Goal: Task Accomplishment & Management: Complete application form

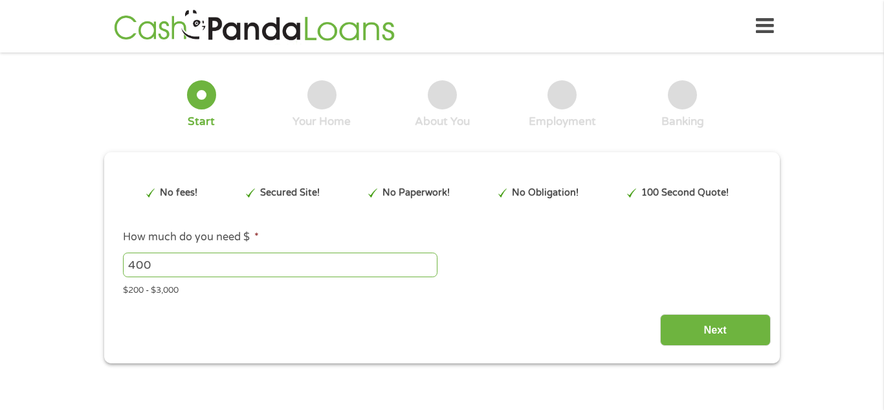
type input "Cj0KCQjwuKnGBhD5ARIsAD19RsZ0gtoHHv6hSvY4KABXJ2VTDncFItcx7eGApchOLuEYIaNSLhHnLm4…"
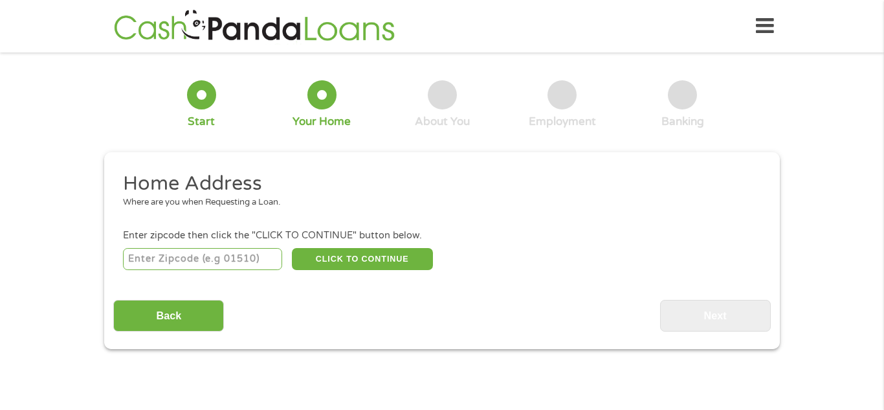
click at [196, 263] on input "number" at bounding box center [203, 259] width 160 height 22
type input "77093"
click at [352, 262] on button "CLICK TO CONTINUE" at bounding box center [362, 259] width 141 height 22
type input "77093"
type input "[GEOGRAPHIC_DATA]"
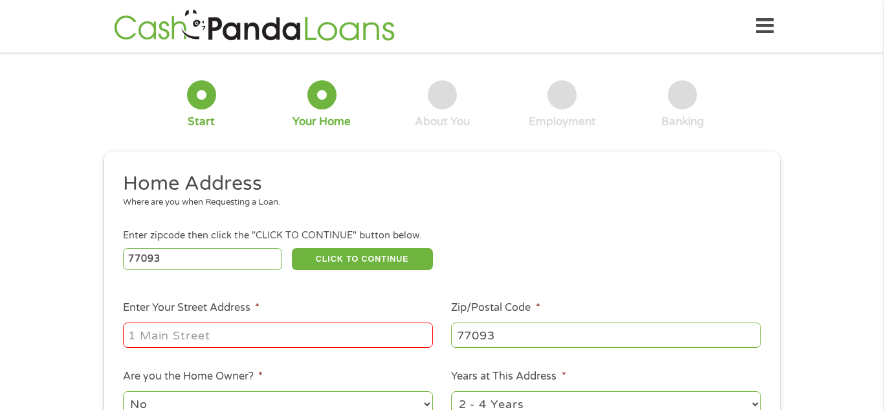
click at [282, 337] on input "Enter Your Street Address *" at bounding box center [278, 334] width 310 height 25
type input "[STREET_ADDRESS][PERSON_NAME]"
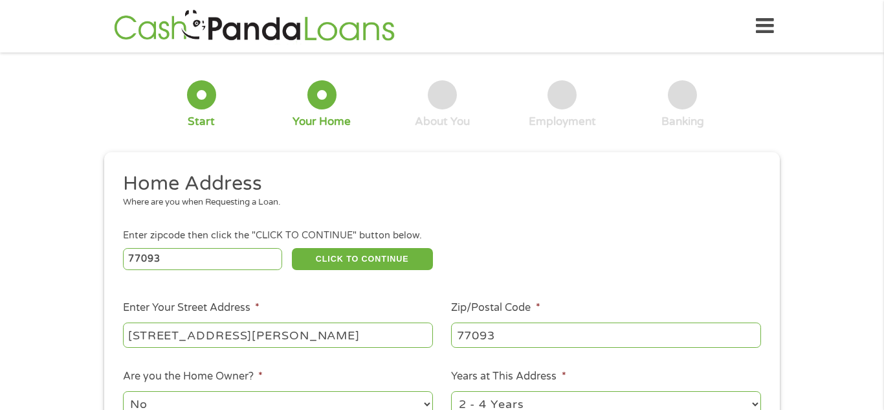
click at [556, 164] on div "This field is hidden when viewing the form gclid Cj0KCQjwuKnGBhD5ARIsAD19RsZ0gt…" at bounding box center [442, 367] width 676 height 430
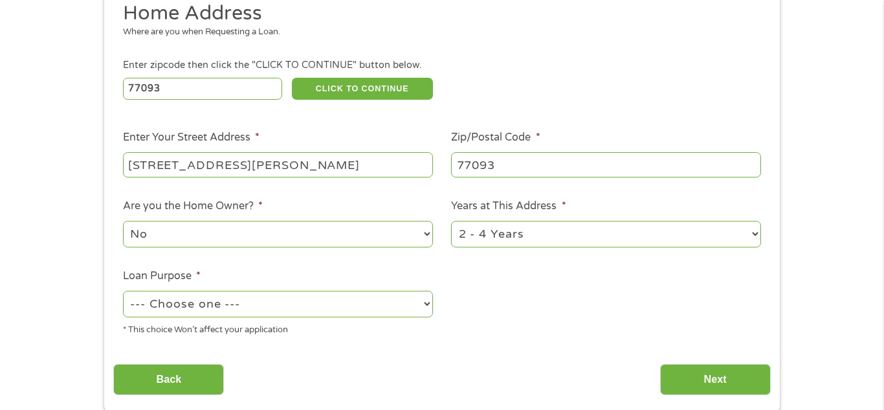
scroll to position [181, 0]
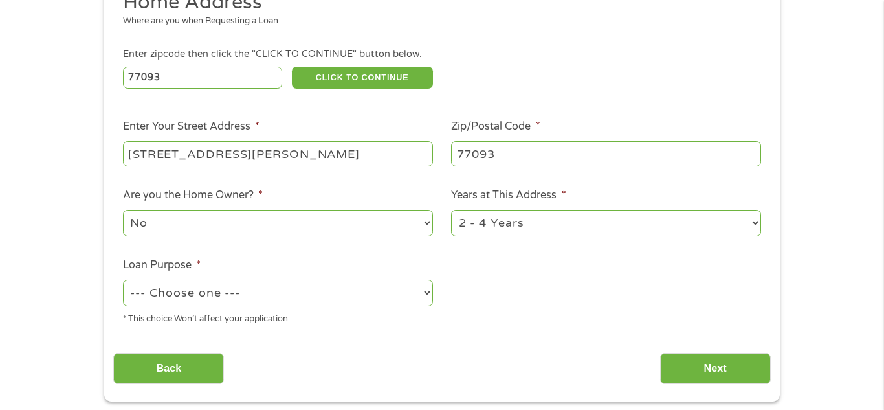
click at [748, 228] on select "1 Year or less 1 - 2 Years 2 - 4 Years Over 4 Years" at bounding box center [606, 223] width 310 height 27
select select "60months"
click at [451, 211] on select "1 Year or less 1 - 2 Years 2 - 4 Years Over 4 Years" at bounding box center [606, 223] width 310 height 27
click at [426, 297] on select "--- Choose one --- Pay Bills Debt Consolidation Home Improvement Major Purchase…" at bounding box center [278, 293] width 310 height 27
select select "paybills"
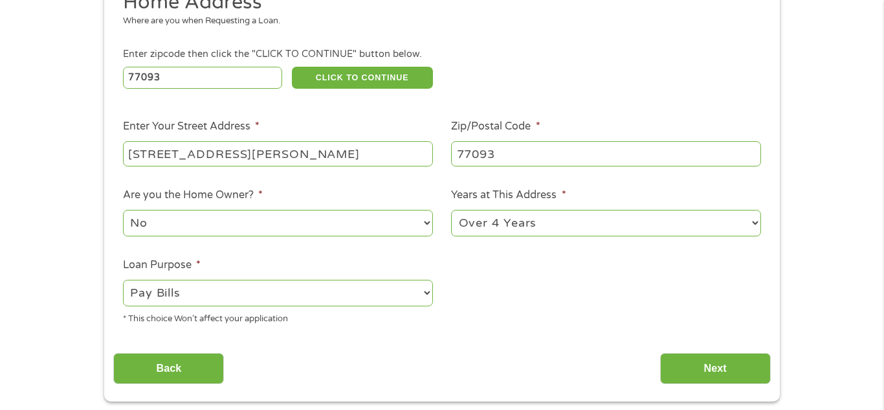
click at [123, 281] on select "--- Choose one --- Pay Bills Debt Consolidation Home Improvement Major Purchase…" at bounding box center [278, 293] width 310 height 27
click at [696, 371] on input "Next" at bounding box center [715, 369] width 111 height 32
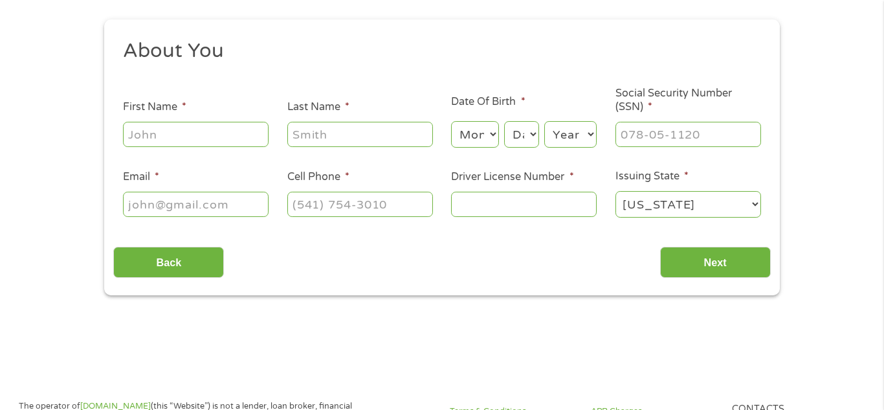
scroll to position [0, 0]
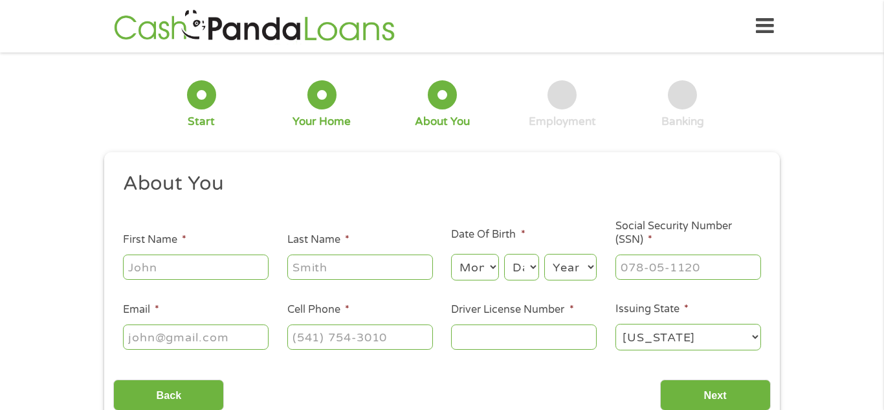
click at [208, 264] on input "First Name *" at bounding box center [196, 266] width 146 height 25
type input "[PERSON_NAME]"
type input "[EMAIL_ADDRESS][DOMAIN_NAME]"
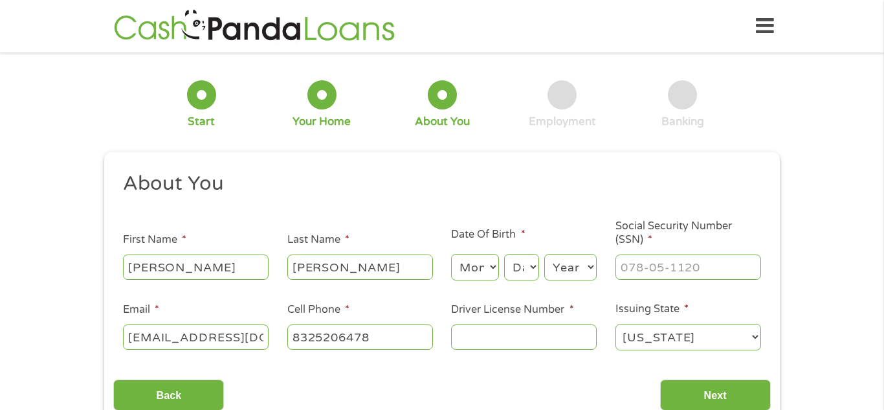
type input "[PHONE_NUMBER]"
click at [496, 266] on select "Month 1 2 3 4 5 6 7 8 9 10 11 12" at bounding box center [474, 267] width 47 height 27
select select "8"
click at [451, 254] on select "Month 1 2 3 4 5 6 7 8 9 10 11 12" at bounding box center [474, 267] width 47 height 27
click at [537, 262] on select "Day 1 2 3 4 5 6 7 8 9 10 11 12 13 14 15 16 17 18 19 20 21 22 23 24 25 26 27 28 …" at bounding box center [521, 267] width 35 height 27
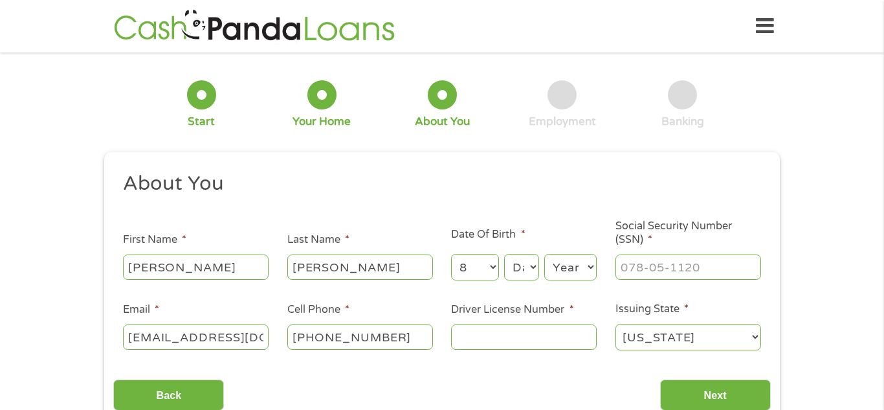
select select "7"
click at [504, 254] on select "Day 1 2 3 4 5 6 7 8 9 10 11 12 13 14 15 16 17 18 19 20 21 22 23 24 25 26 27 28 …" at bounding box center [521, 267] width 35 height 27
click at [580, 261] on select "Year [DATE] 2006 2005 2004 2003 2002 2001 2000 1999 1998 1997 1996 1995 1994 19…" at bounding box center [570, 267] width 52 height 27
click at [579, 261] on select "Year [DATE] 2006 2005 2004 2003 2002 2001 2000 1999 1998 1997 1996 1995 1994 19…" at bounding box center [570, 267] width 52 height 27
click at [580, 261] on select "Year [DATE] 2006 2005 2004 2003 2002 2001 2000 1999 1998 1997 1996 1995 1994 19…" at bounding box center [570, 267] width 52 height 27
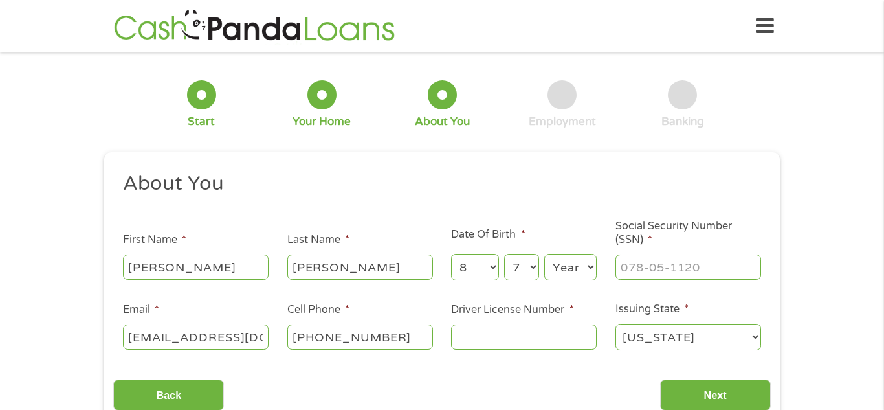
click at [580, 261] on select "Year [DATE] 2006 2005 2004 2003 2002 2001 2000 1999 1998 1997 1996 1995 1994 19…" at bounding box center [570, 267] width 52 height 27
click at [578, 261] on select "Year [DATE] 2006 2005 2004 2003 2002 2001 2000 1999 1998 1997 1996 1995 1994 19…" at bounding box center [570, 267] width 52 height 27
select select "1978"
click at [544, 254] on select "Year [DATE] 2006 2005 2004 2003 2002 2001 2000 1999 1998 1997 1996 1995 1994 19…" at bounding box center [570, 267] width 52 height 27
click at [670, 268] on input "___-__-____" at bounding box center [688, 266] width 146 height 25
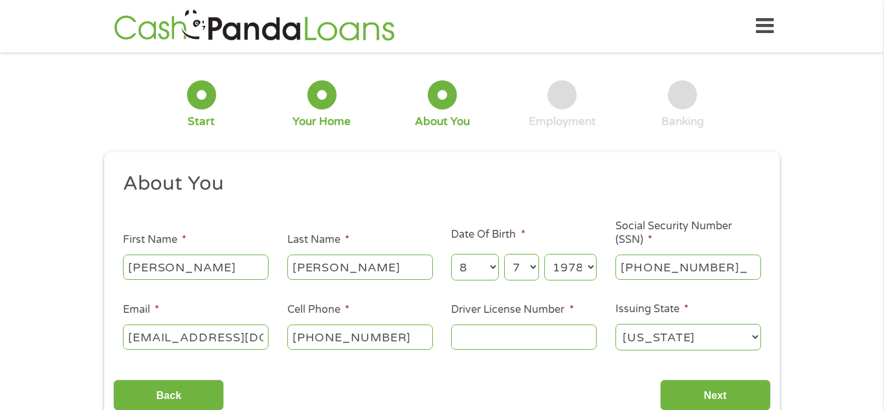
type input "436-35-4018"
click at [503, 339] on input "Driver License Number *" at bounding box center [524, 336] width 146 height 25
type input "18438107"
click at [677, 390] on input "Next" at bounding box center [715, 395] width 111 height 32
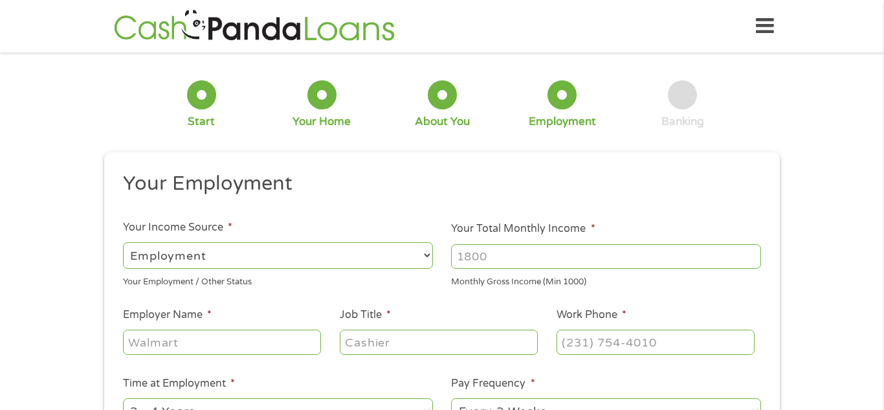
scroll to position [5, 5]
click at [415, 259] on select "--- Choose one --- Employment [DEMOGRAPHIC_DATA] Benefits" at bounding box center [278, 255] width 310 height 27
click at [123, 242] on select "--- Choose one --- Employment [DEMOGRAPHIC_DATA] Benefits" at bounding box center [278, 255] width 310 height 27
click at [480, 267] on input "Your Total Monthly Income *" at bounding box center [606, 256] width 310 height 25
type input "1800"
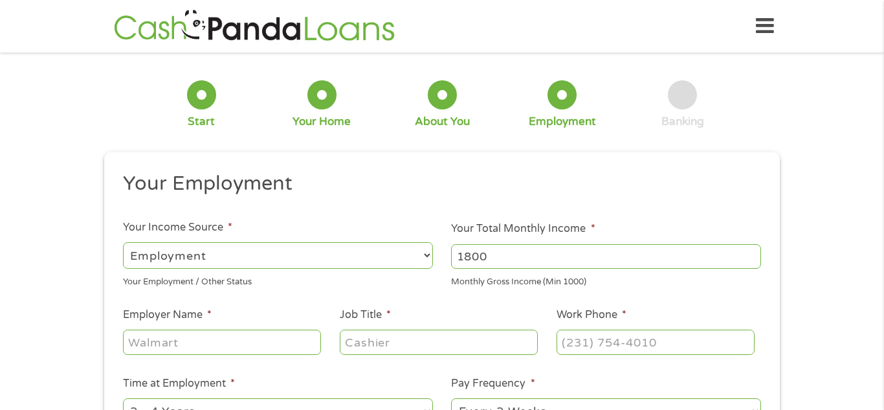
click at [260, 351] on input "Employer Name *" at bounding box center [222, 341] width 198 height 25
type input "[PERSON_NAME] Inc"
click at [476, 342] on input "Job Title *" at bounding box center [439, 341] width 198 height 25
type input "Supervisor"
click at [624, 344] on input "(___) ___-____" at bounding box center [656, 341] width 198 height 25
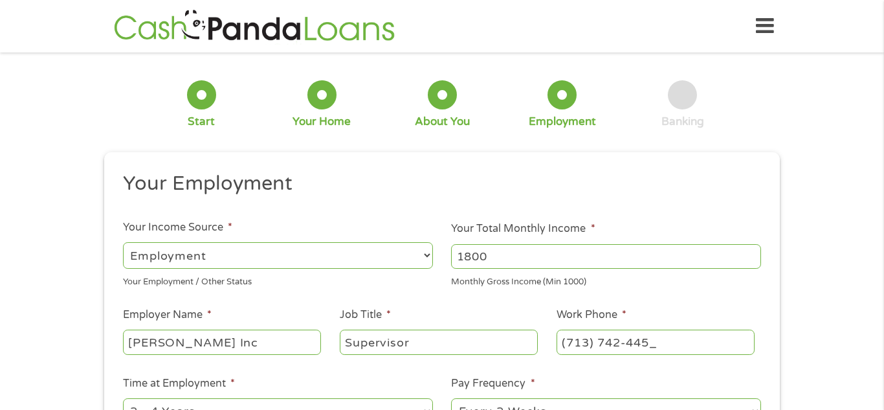
type input "[PHONE_NUMBER]"
click at [778, 376] on div "This field is hidden when viewing the form gclid Cj0KCQjwuKnGBhD5ARIsAD19RsZ0gt…" at bounding box center [442, 362] width 676 height 420
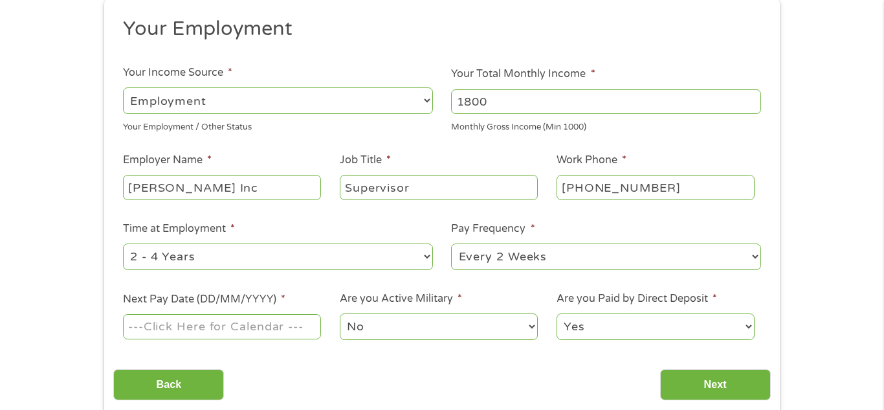
scroll to position [155, 0]
click at [421, 258] on select "--- Choose one --- 1 Year or less 1 - 2 Years 2 - 4 Years Over 4 Years" at bounding box center [278, 256] width 310 height 27
select select "60months"
click at [123, 243] on select "--- Choose one --- 1 Year or less 1 - 2 Years 2 - 4 Years Over 4 Years" at bounding box center [278, 256] width 310 height 27
click at [300, 337] on input "Next Pay Date (DD/MM/YYYY) *" at bounding box center [222, 325] width 198 height 25
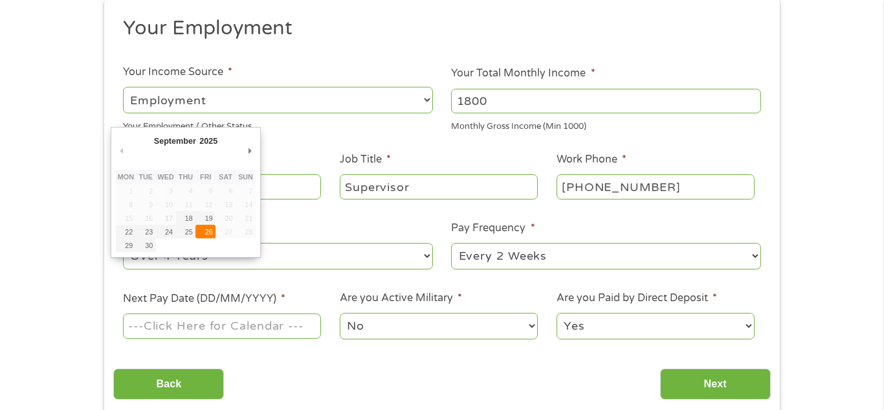
type input "[DATE]"
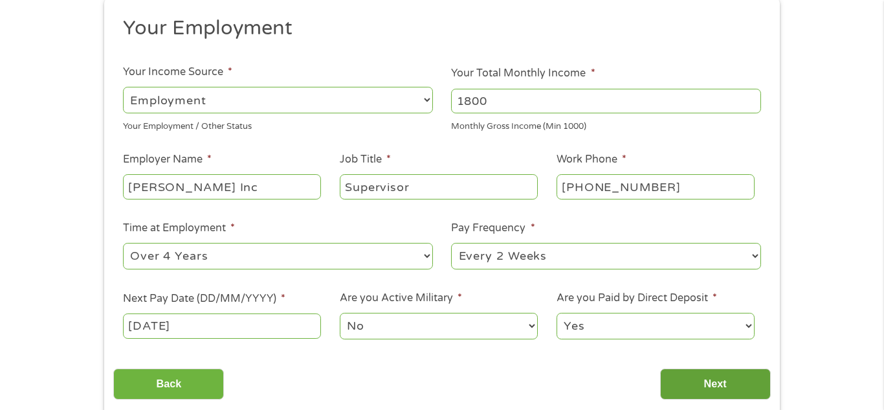
click at [694, 382] on input "Next" at bounding box center [715, 384] width 111 height 32
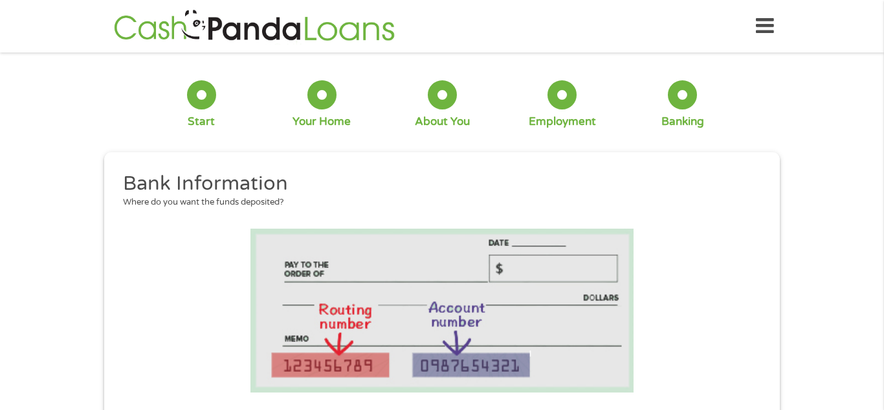
scroll to position [31, 5]
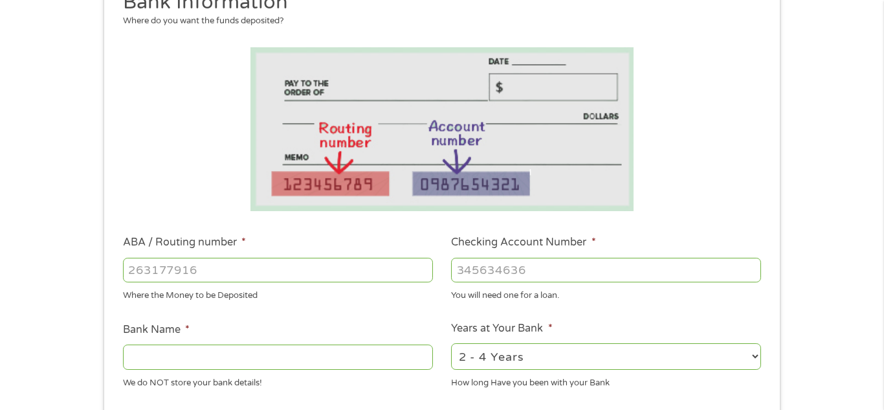
scroll to position [207, 0]
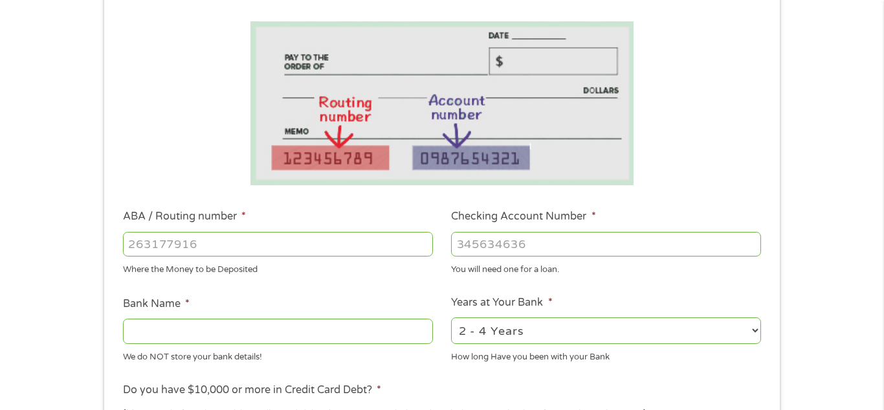
click at [337, 239] on input "ABA / Routing number *" at bounding box center [278, 244] width 310 height 25
type input "073972181"
type input "METABANK"
type input "073972181"
click at [518, 242] on input "Checking Account Number *" at bounding box center [606, 244] width 310 height 25
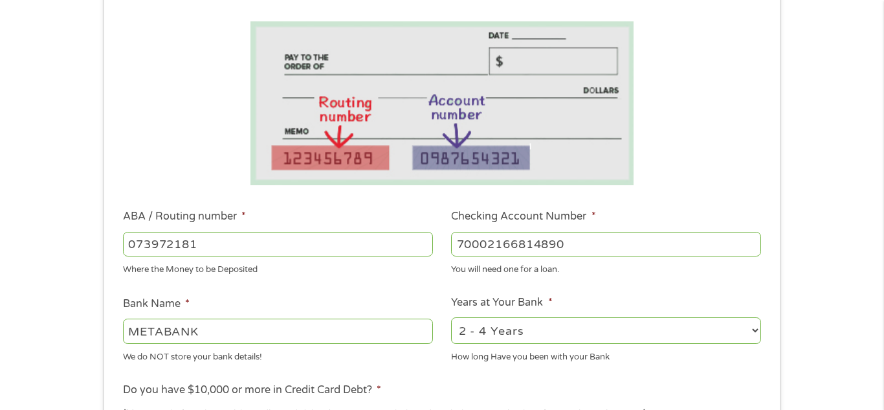
type input "70002166814890"
click at [753, 333] on select "2 - 4 Years 6 - 12 Months 1 - 2 Years Over 4 Years" at bounding box center [606, 330] width 310 height 27
select select "60months"
click at [451, 317] on select "2 - 4 Years 6 - 12 Months 1 - 2 Years Over 4 Years" at bounding box center [606, 330] width 310 height 27
click at [643, 377] on ul "Bank Information Where do you want the funds deposited? ABA / Routing number * …" at bounding box center [441, 286] width 657 height 645
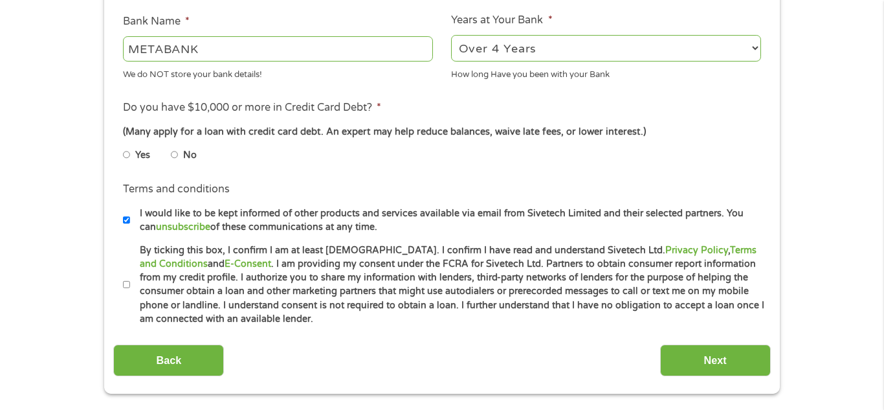
scroll to position [492, 0]
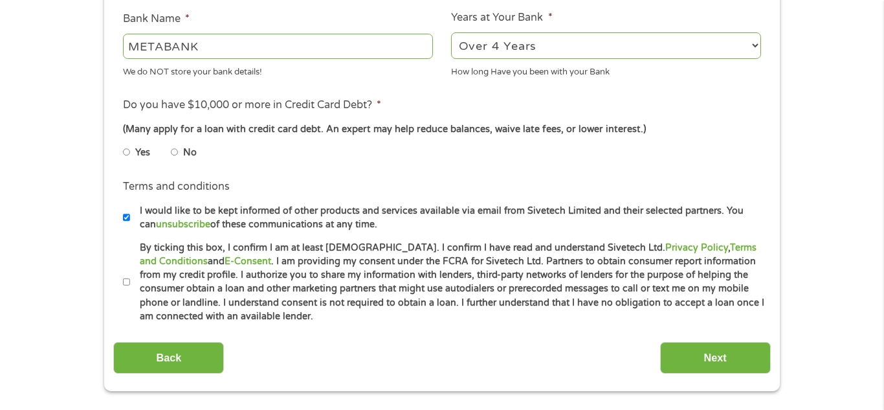
click at [173, 155] on input "No" at bounding box center [175, 152] width 8 height 21
radio input "true"
click at [126, 217] on input "I would like to be kept informed of other products and services available via e…" at bounding box center [127, 217] width 8 height 21
checkbox input "false"
click at [125, 279] on input "By ticking this box, I confirm I am at least [DEMOGRAPHIC_DATA]. I confirm I ha…" at bounding box center [127, 282] width 8 height 21
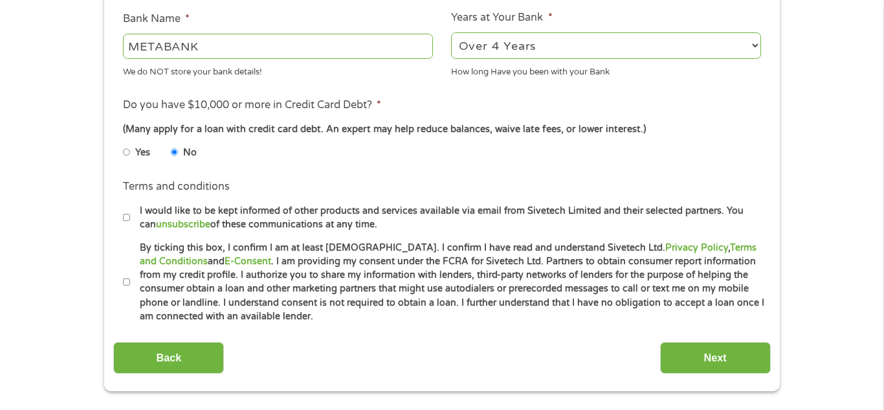
checkbox input "true"
click at [694, 350] on input "Next" at bounding box center [715, 358] width 111 height 32
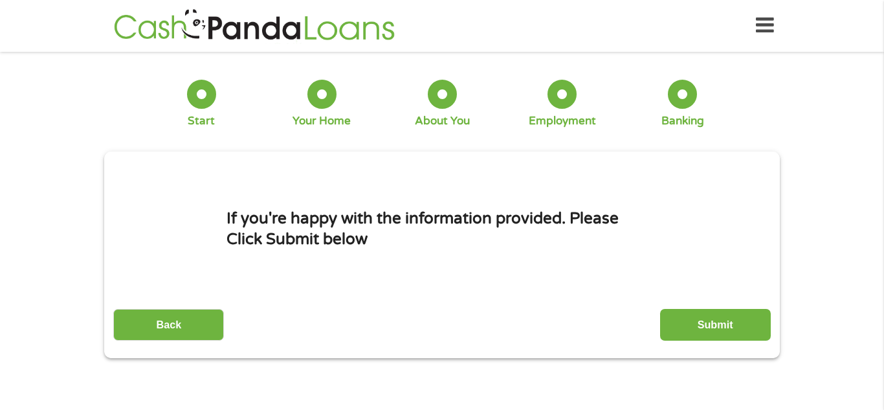
scroll to position [0, 0]
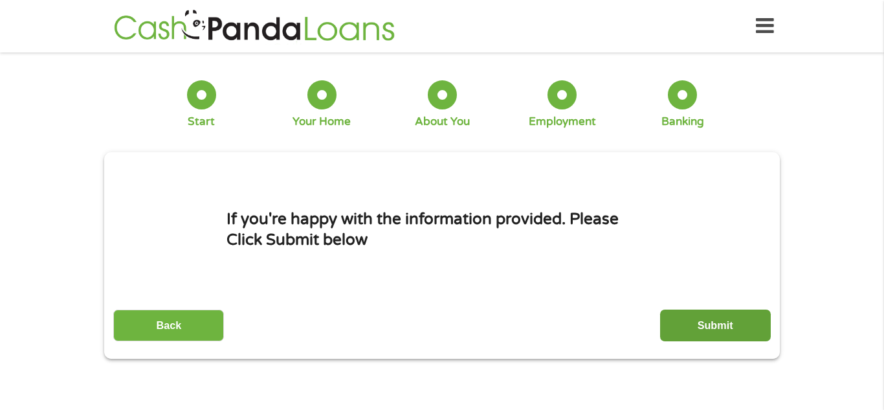
click at [685, 320] on input "Submit" at bounding box center [715, 325] width 111 height 32
